Goal: Task Accomplishment & Management: Use online tool/utility

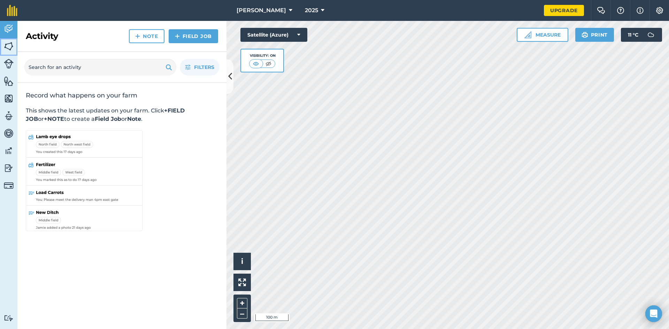
click at [8, 45] on img at bounding box center [9, 46] width 10 height 10
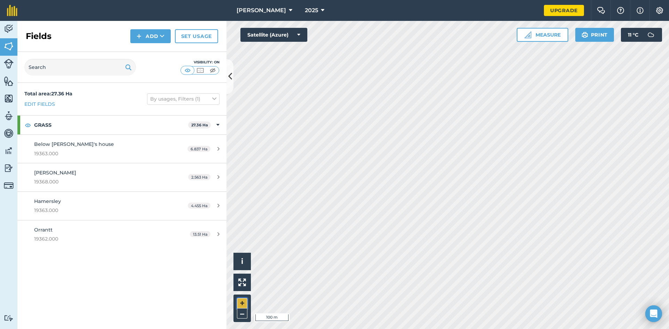
click at [241, 303] on button "+" at bounding box center [242, 303] width 10 height 10
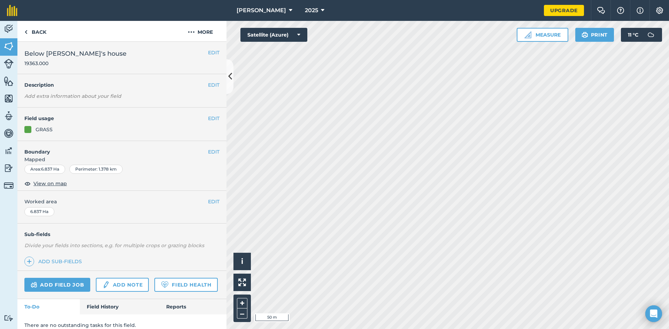
click at [46, 169] on div "Area : 6.837 Ha" at bounding box center [44, 169] width 41 height 9
click at [289, 10] on icon at bounding box center [290, 10] width 3 height 8
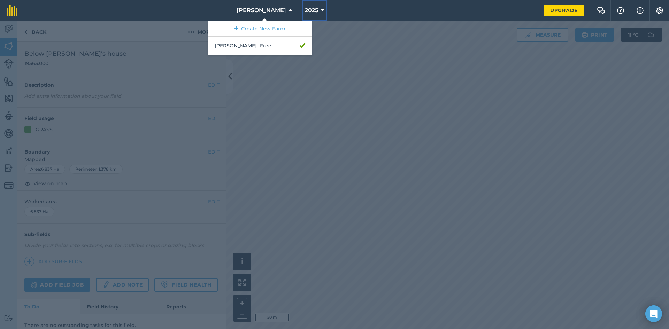
click at [321, 9] on icon at bounding box center [322, 10] width 3 height 8
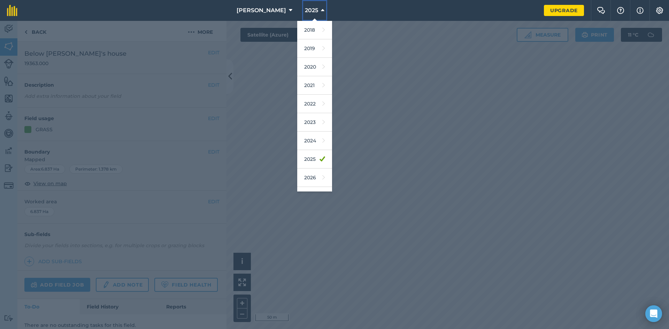
click at [321, 8] on icon at bounding box center [322, 10] width 3 height 8
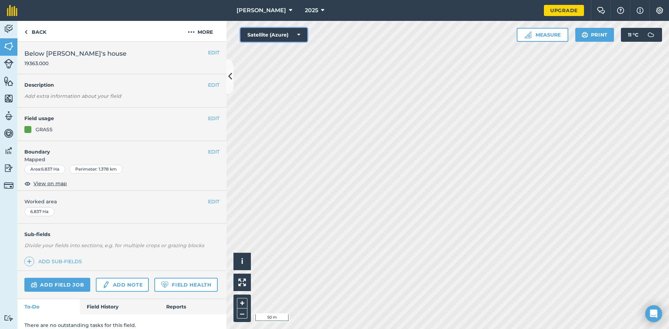
click at [297, 34] on icon at bounding box center [298, 34] width 3 height 7
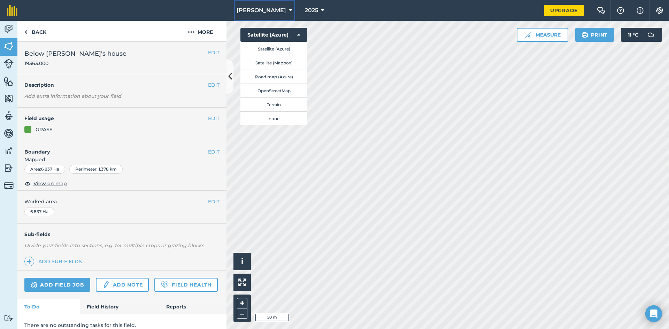
click at [261, 8] on span "[PERSON_NAME]" at bounding box center [260, 10] width 49 height 8
